Goal: Task Accomplishment & Management: Use online tool/utility

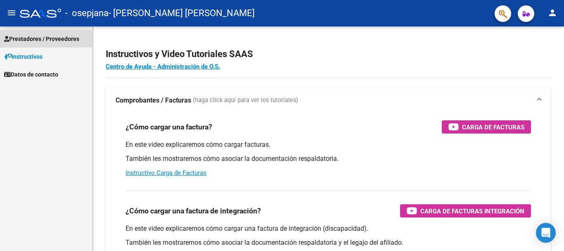
click at [58, 35] on span "Prestadores / Proveedores" at bounding box center [41, 38] width 75 height 9
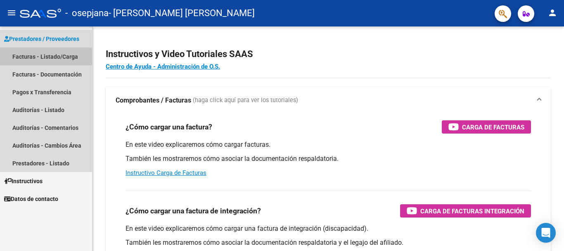
click at [47, 57] on link "Facturas - Listado/Carga" at bounding box center [46, 56] width 92 height 18
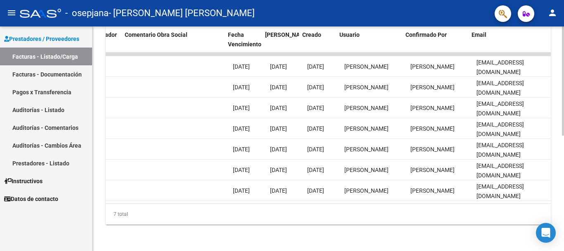
scroll to position [0, 1295]
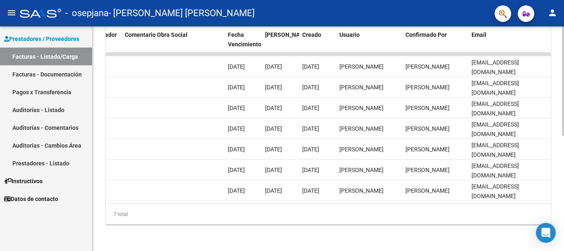
drag, startPoint x: 487, startPoint y: 205, endPoint x: 476, endPoint y: 206, distance: 10.4
click at [476, 206] on div "7 total" at bounding box center [328, 214] width 445 height 21
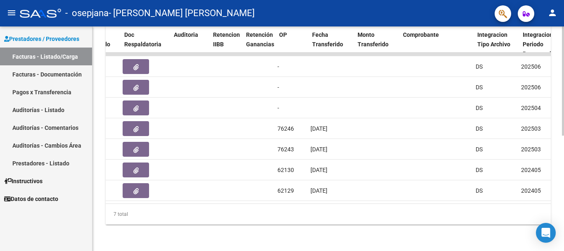
scroll to position [0, 0]
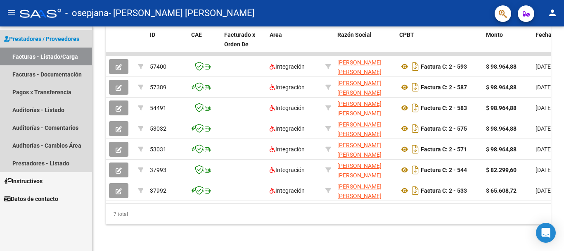
click at [24, 55] on link "Facturas - Listado/Carga" at bounding box center [46, 56] width 92 height 18
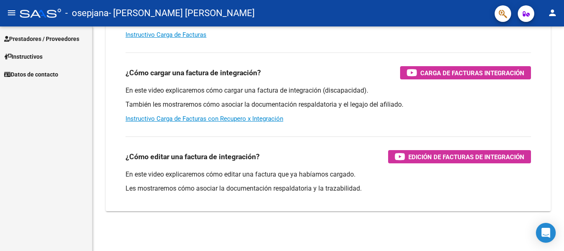
scroll to position [138, 0]
